Goal: Task Accomplishment & Management: Use online tool/utility

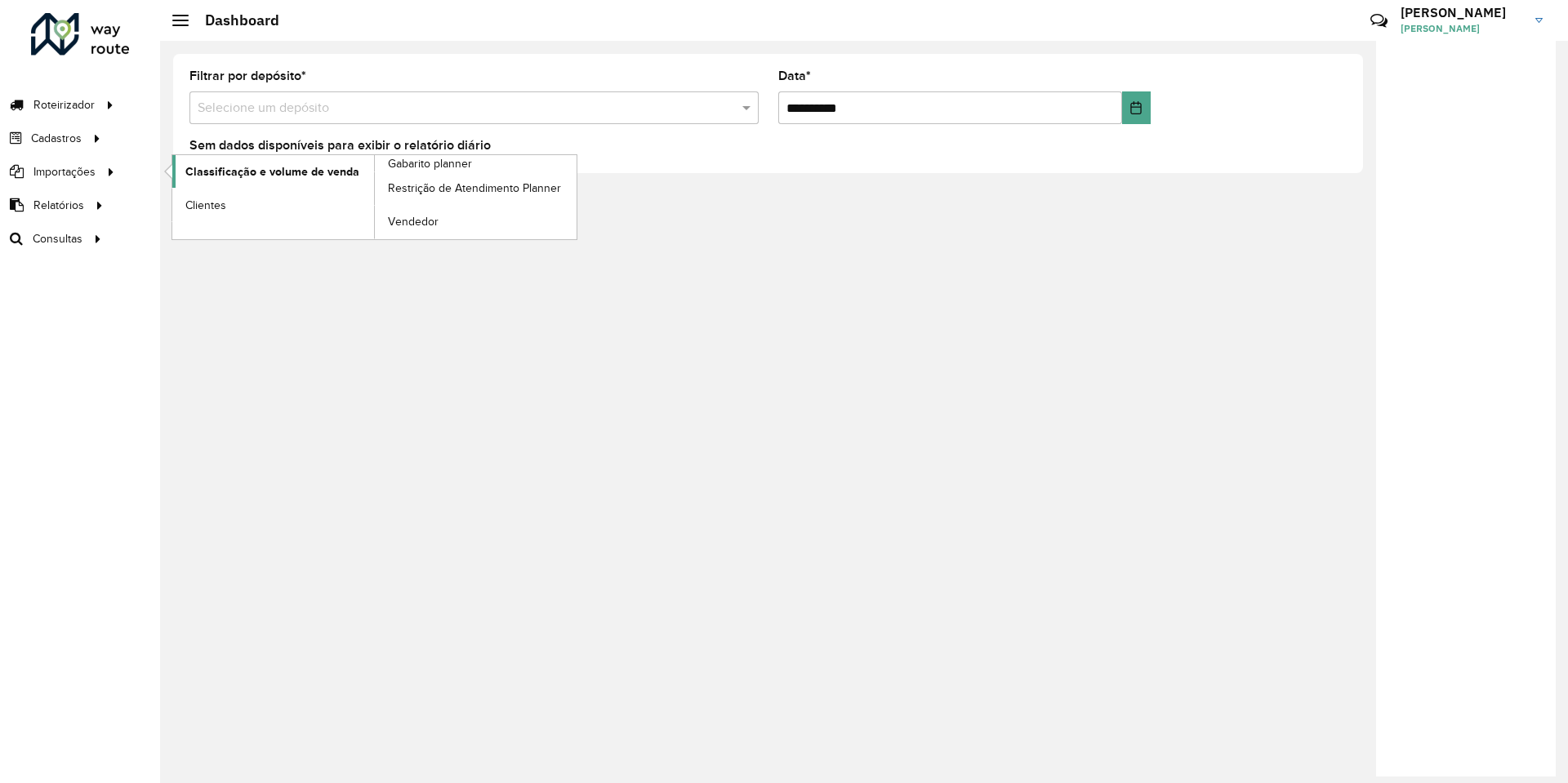
click at [202, 173] on span "Classificação e volume de venda" at bounding box center [273, 172] width 174 height 17
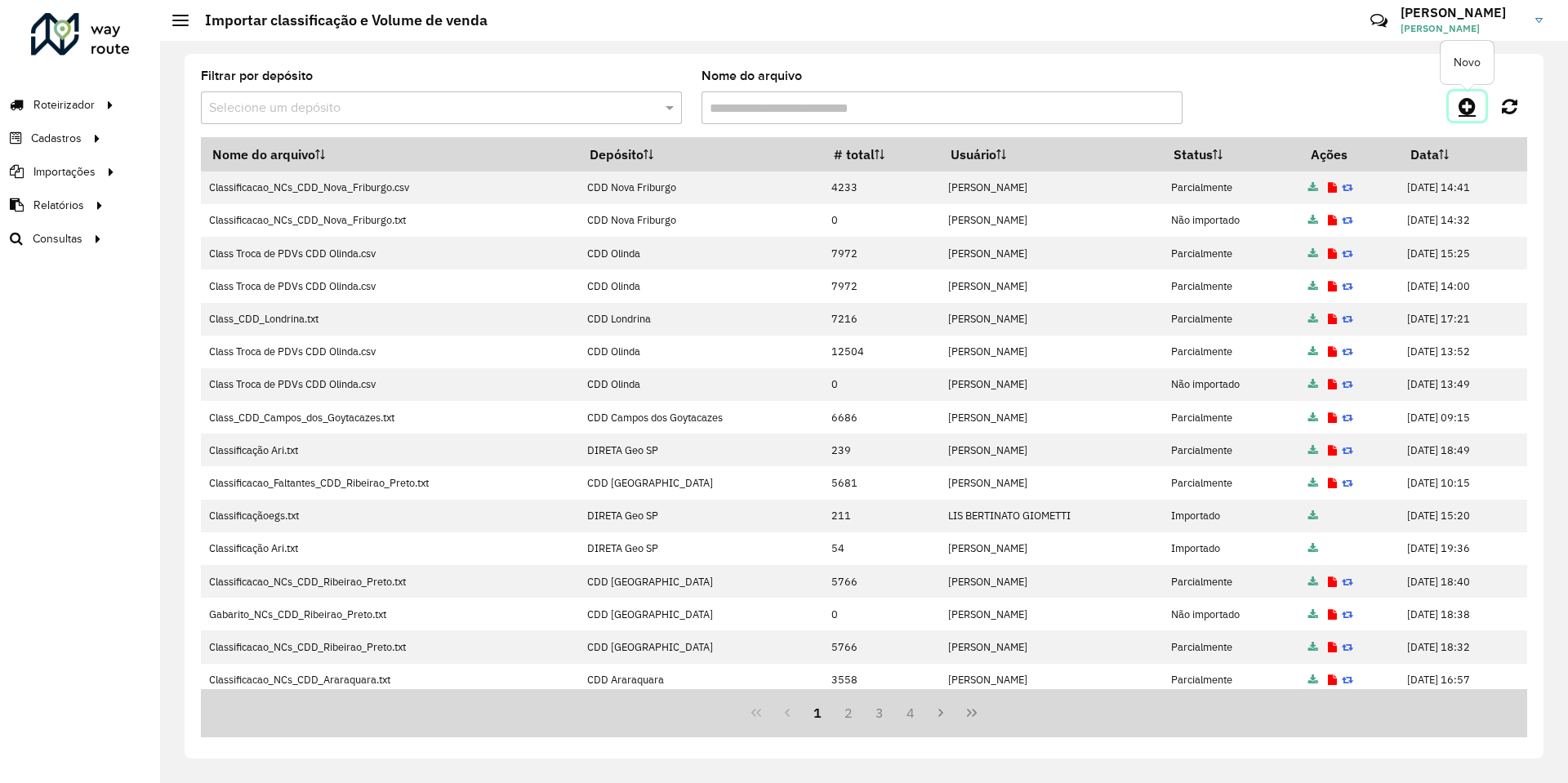
click at [1468, 115] on icon at bounding box center [1467, 106] width 17 height 19
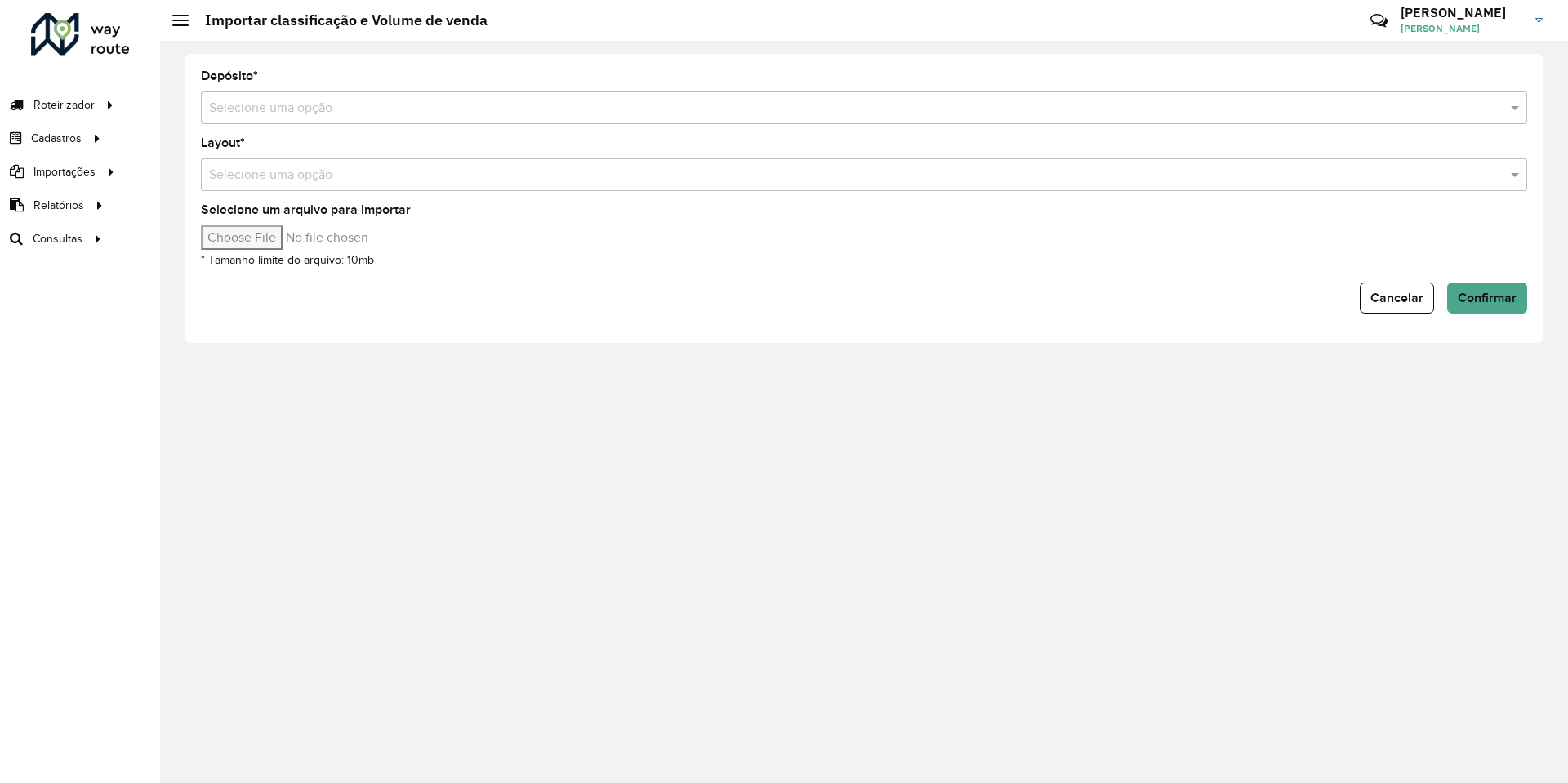
click at [494, 110] on input "text" at bounding box center [848, 108] width 1278 height 19
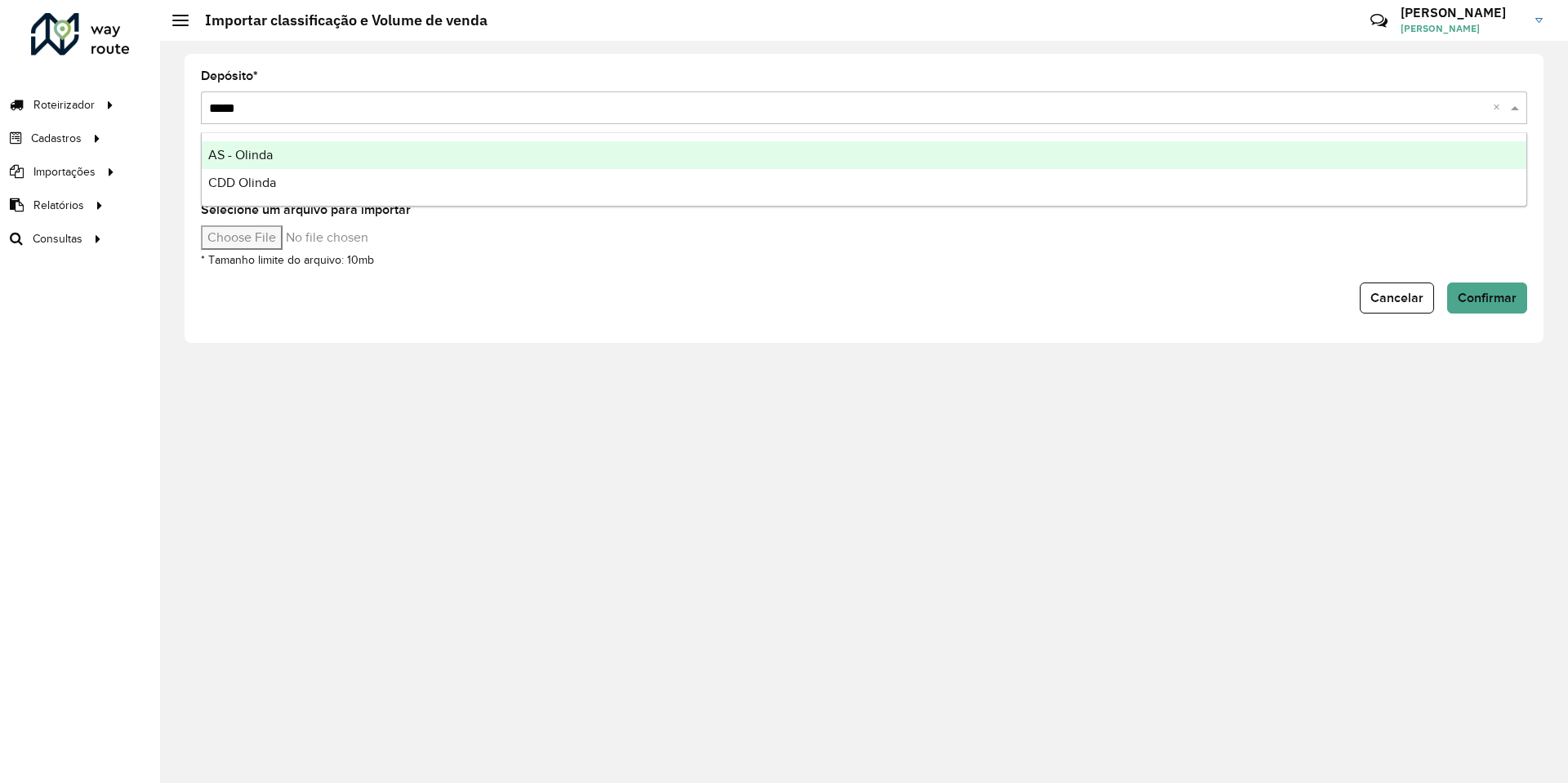
type input "******"
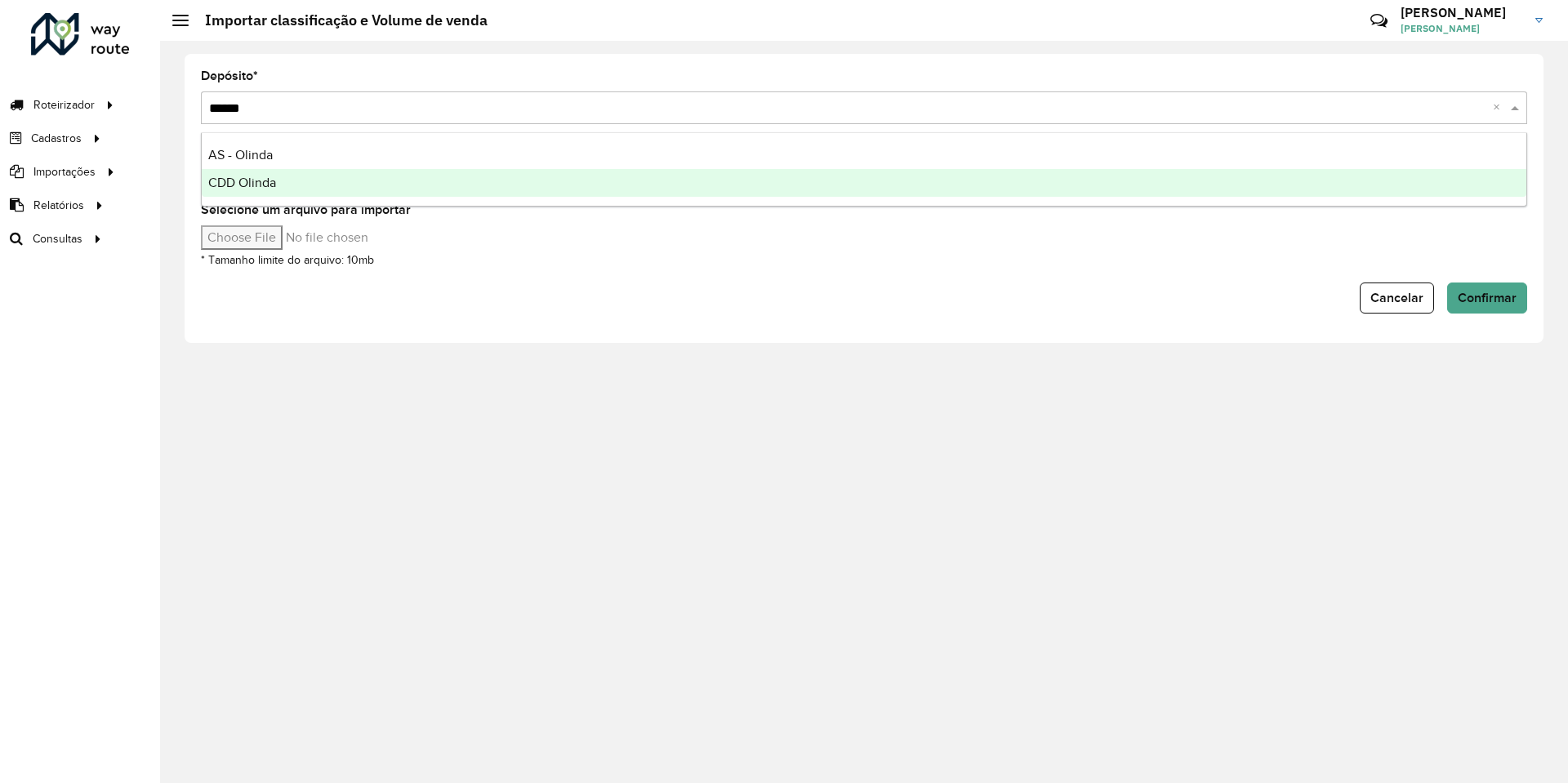
click at [402, 177] on div "CDD Olinda" at bounding box center [863, 183] width 1325 height 28
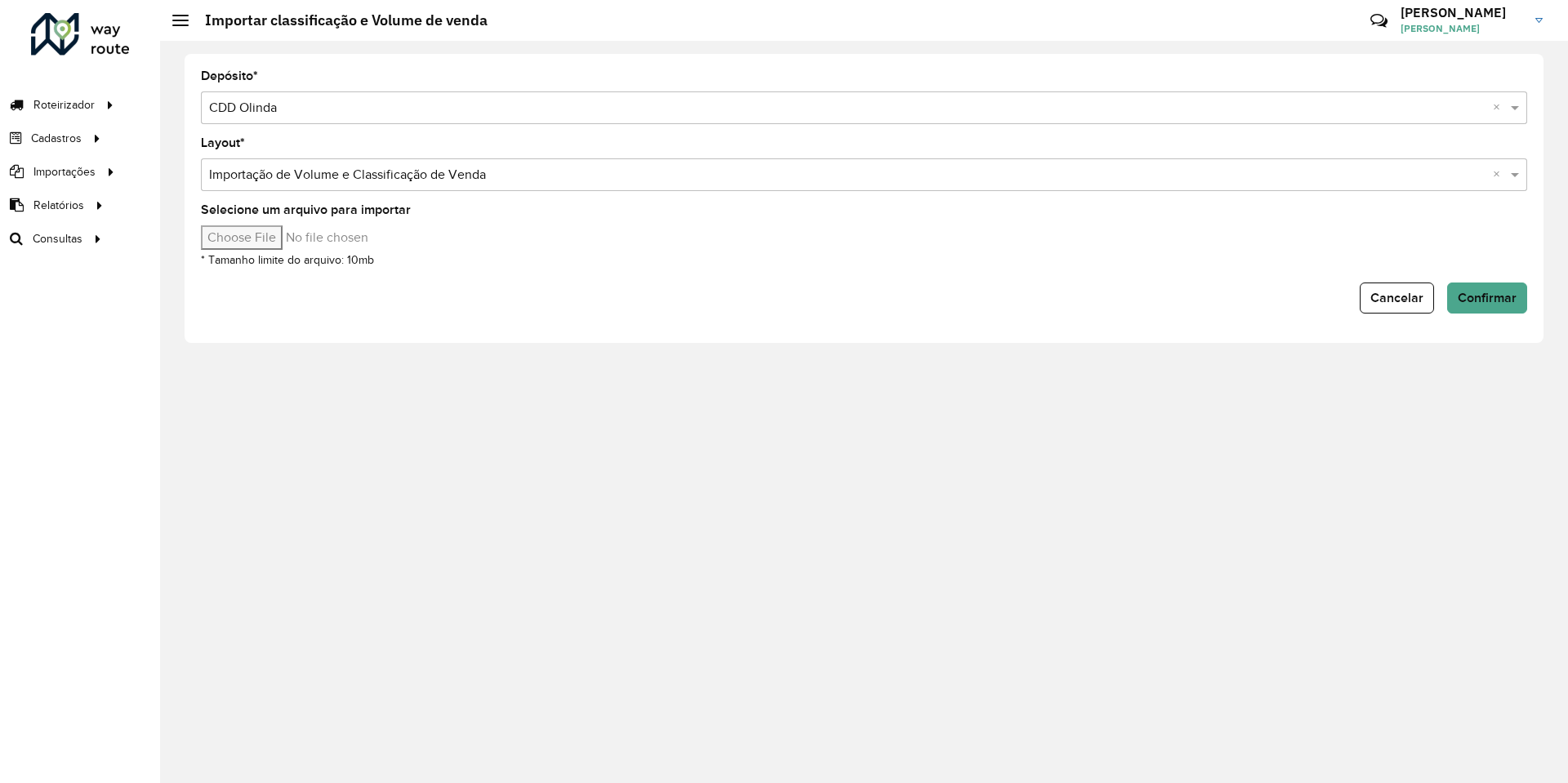
click at [285, 234] on input "Selecione um arquivo para importar" at bounding box center [340, 237] width 278 height 24
type input "**********"
click at [630, 291] on div "Cancelar Confirmar" at bounding box center [864, 298] width 1326 height 31
click at [1465, 293] on span "Confirmar" at bounding box center [1487, 297] width 59 height 14
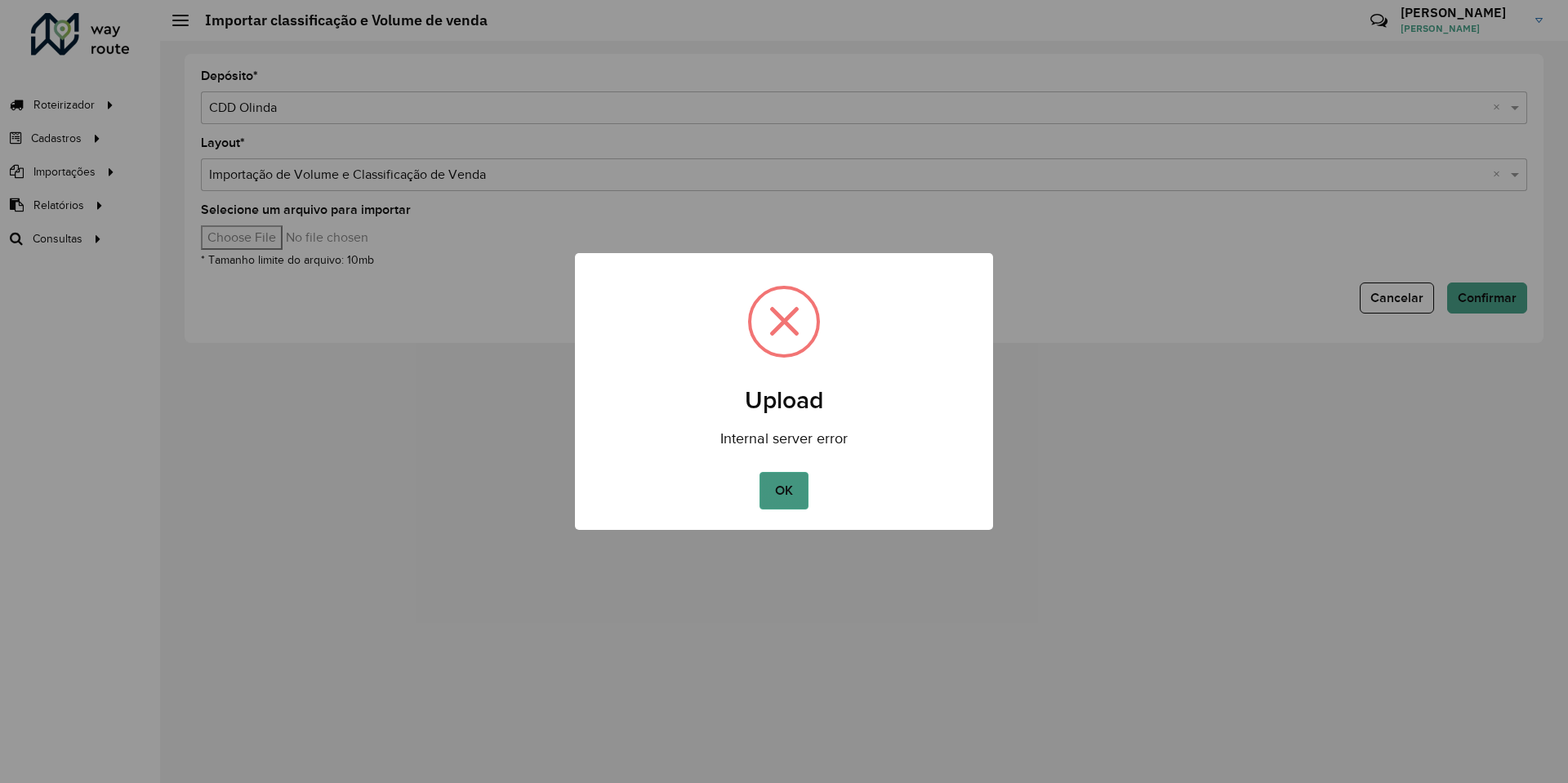
click at [782, 478] on button "OK" at bounding box center [784, 491] width 48 height 38
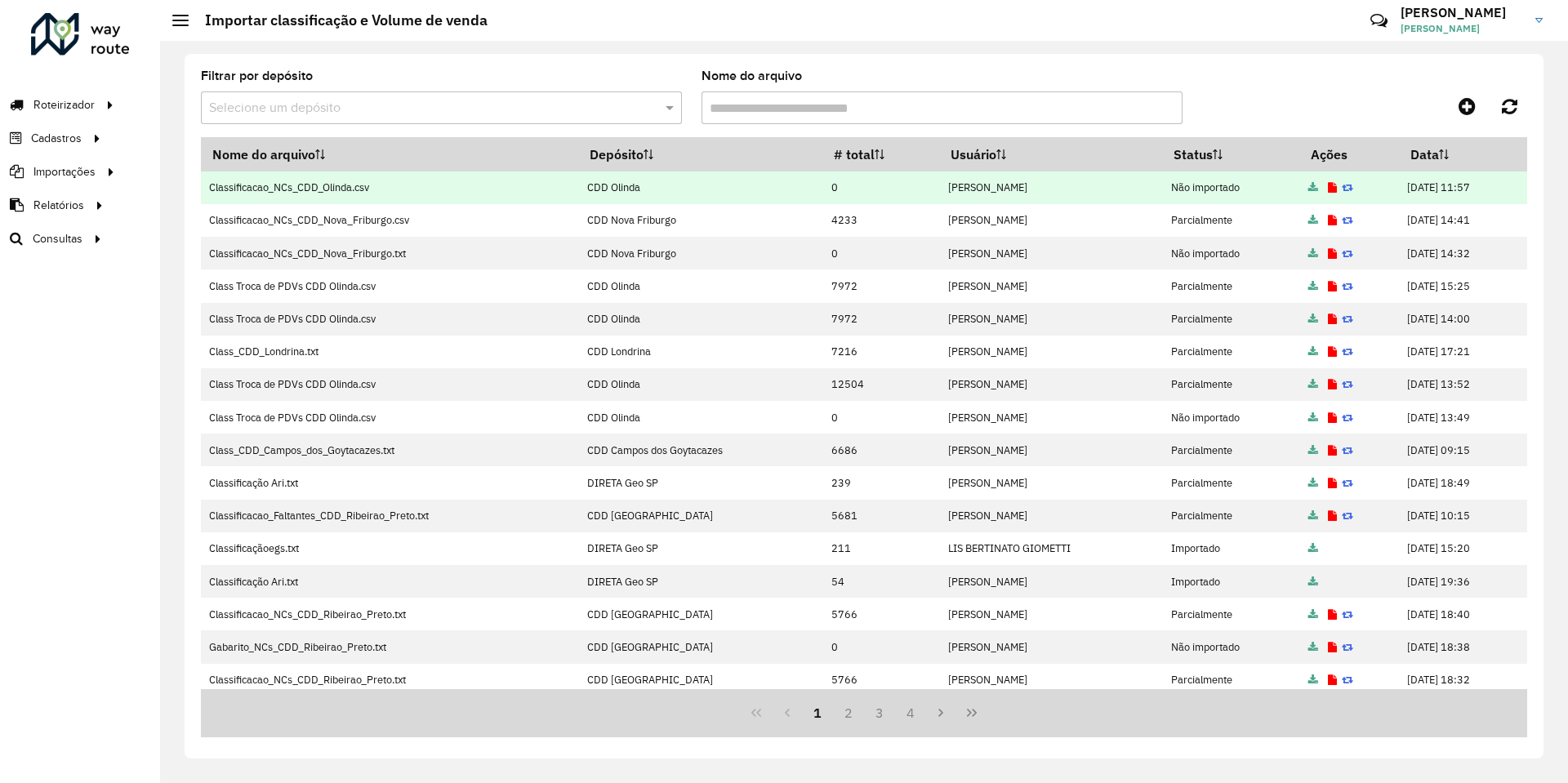
click at [1328, 186] on icon at bounding box center [1332, 188] width 9 height 11
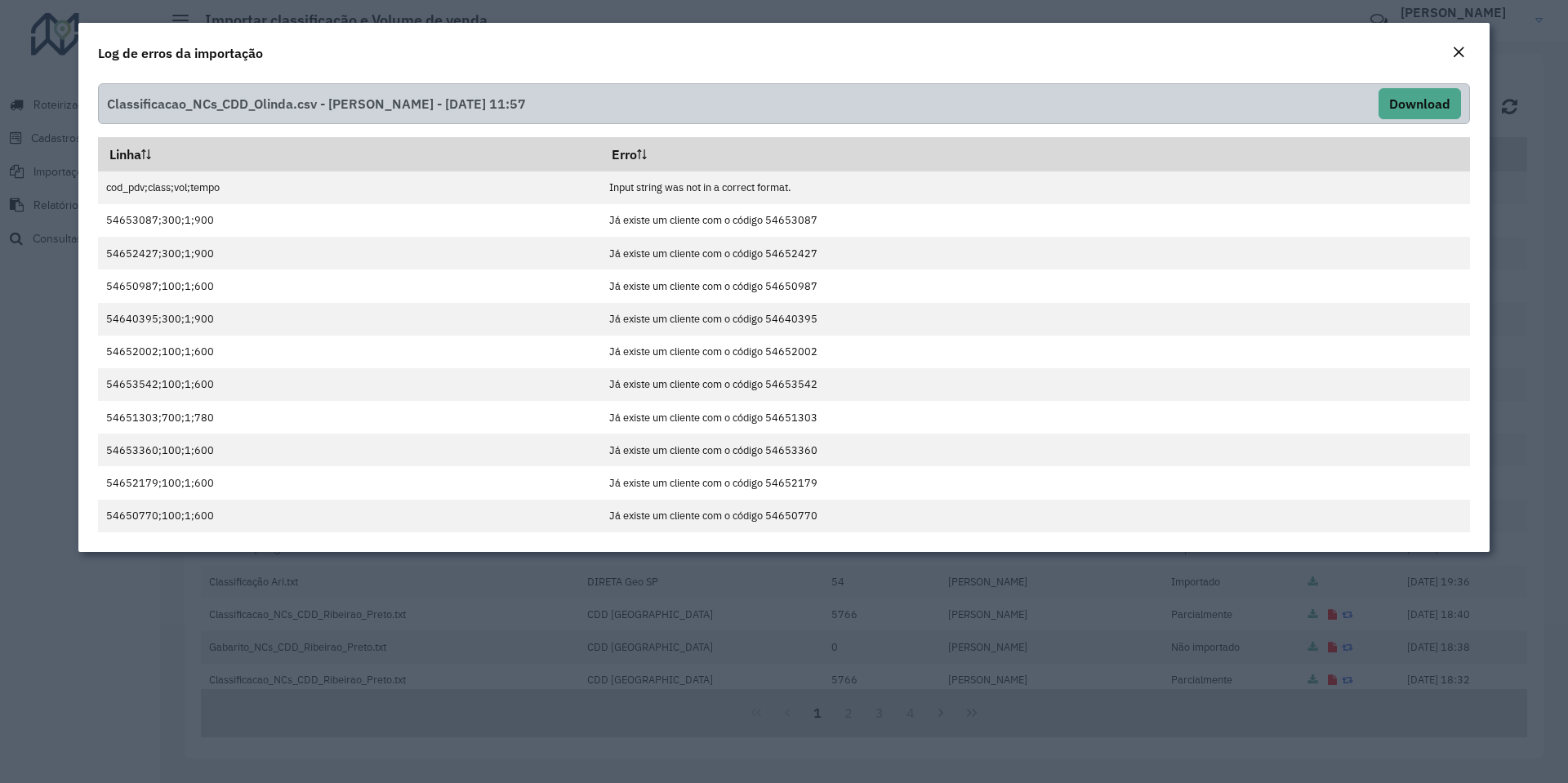
click at [1454, 53] on em "Close" at bounding box center [1458, 51] width 13 height 13
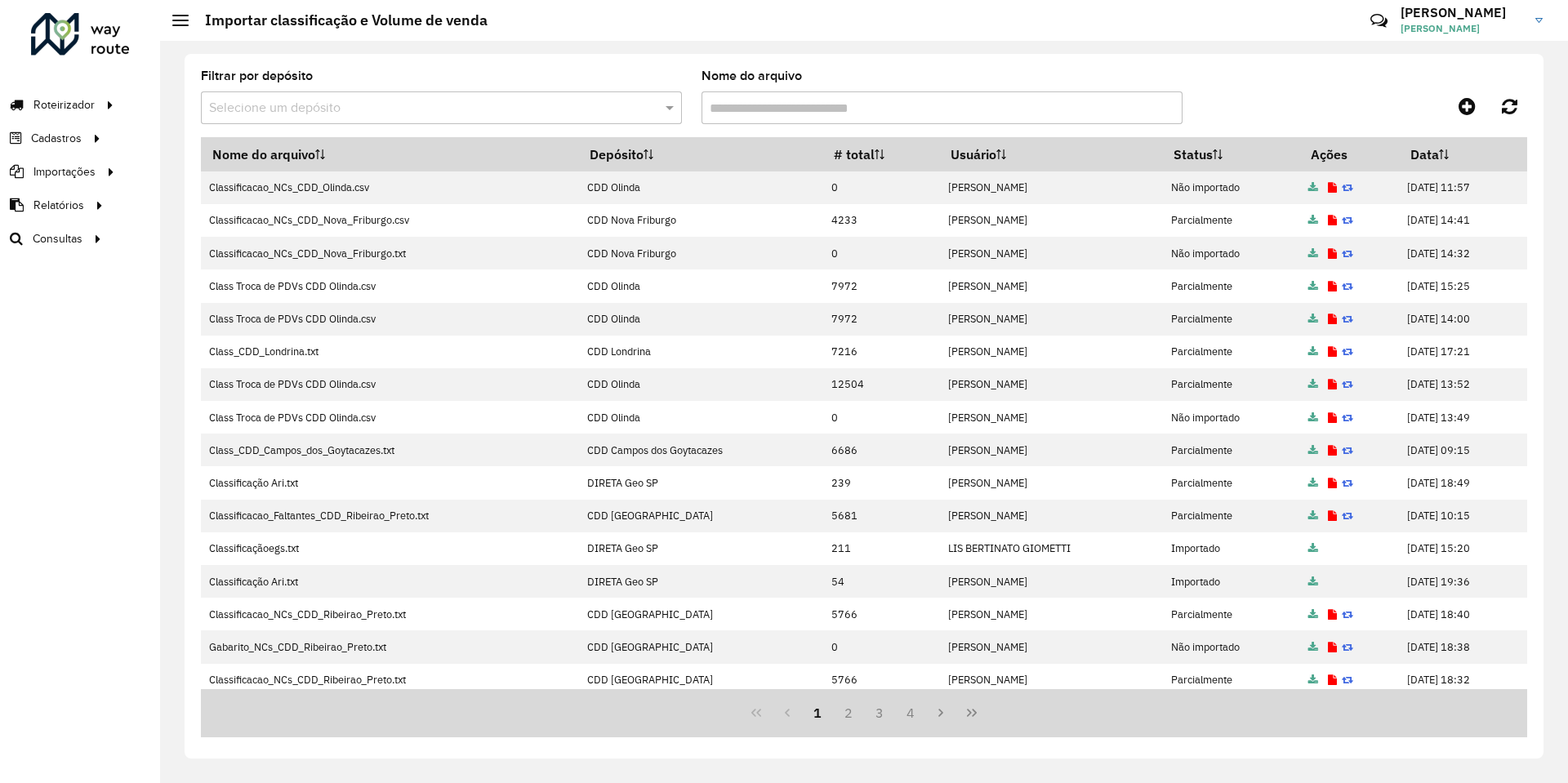
click at [1292, 114] on div at bounding box center [1361, 105] width 332 height 29
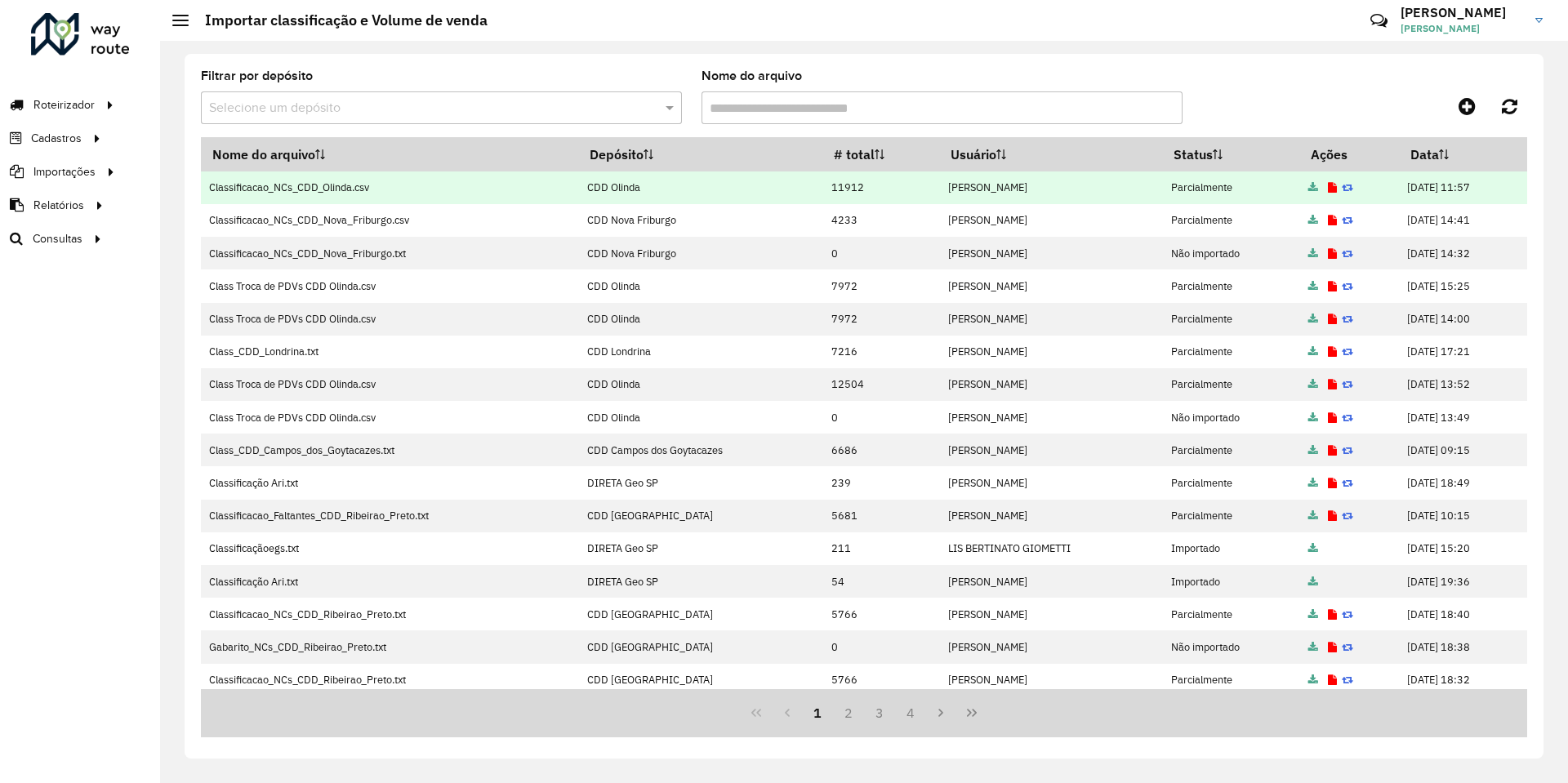
click at [1328, 187] on icon at bounding box center [1332, 188] width 9 height 11
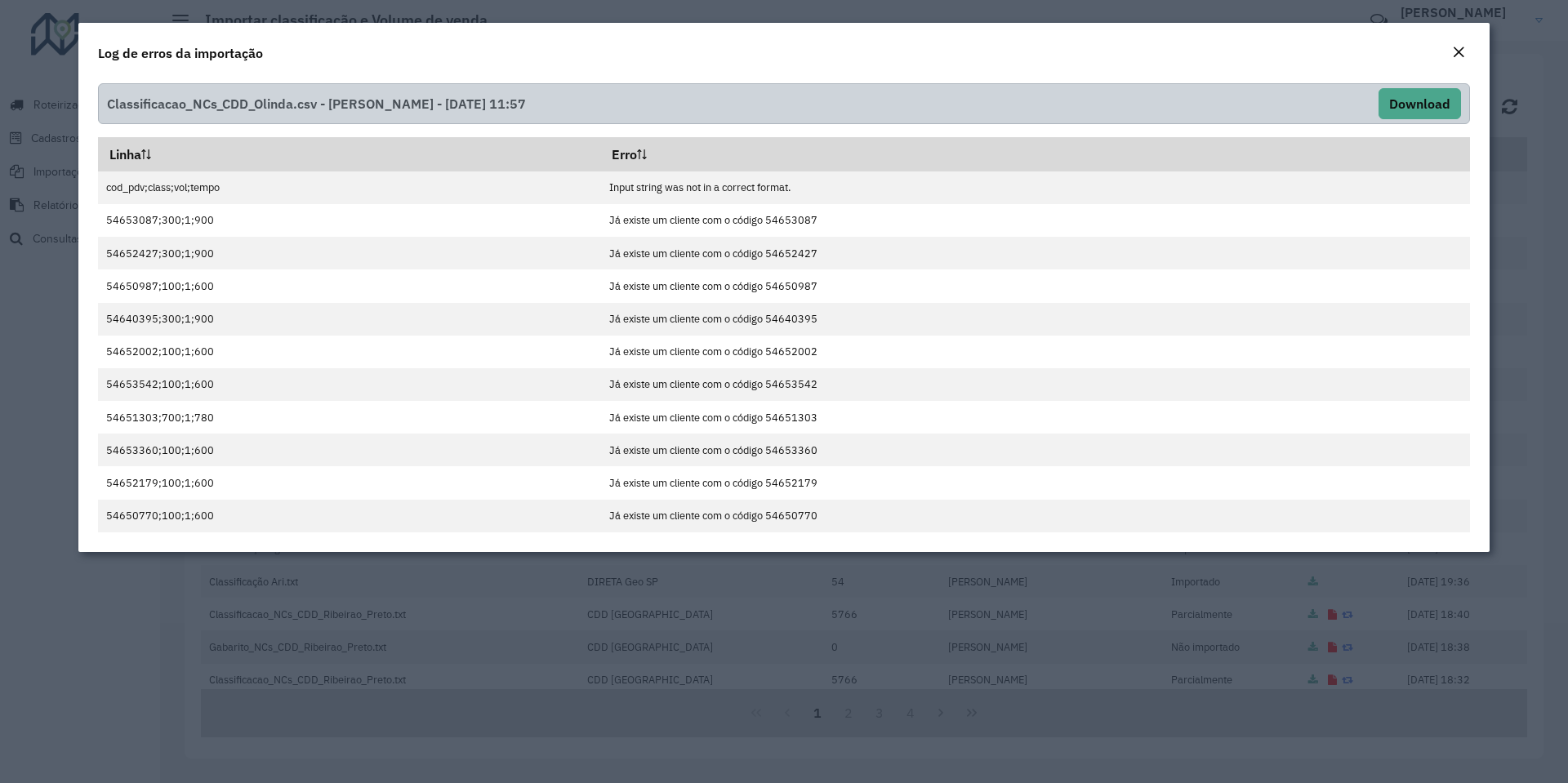
click at [1459, 52] on em "Close" at bounding box center [1458, 51] width 13 height 13
